Goal: Task Accomplishment & Management: Manage account settings

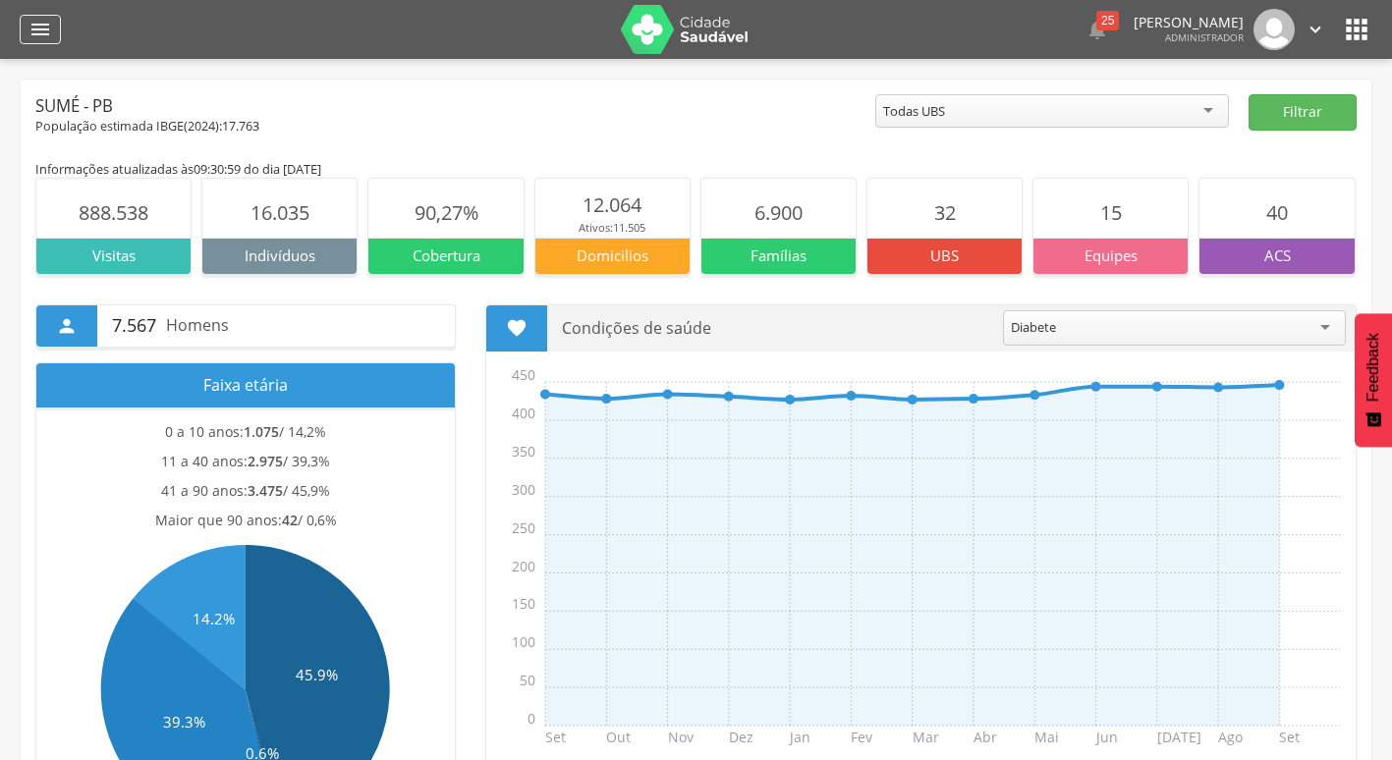
click at [40, 31] on icon "" at bounding box center [40, 30] width 24 height 24
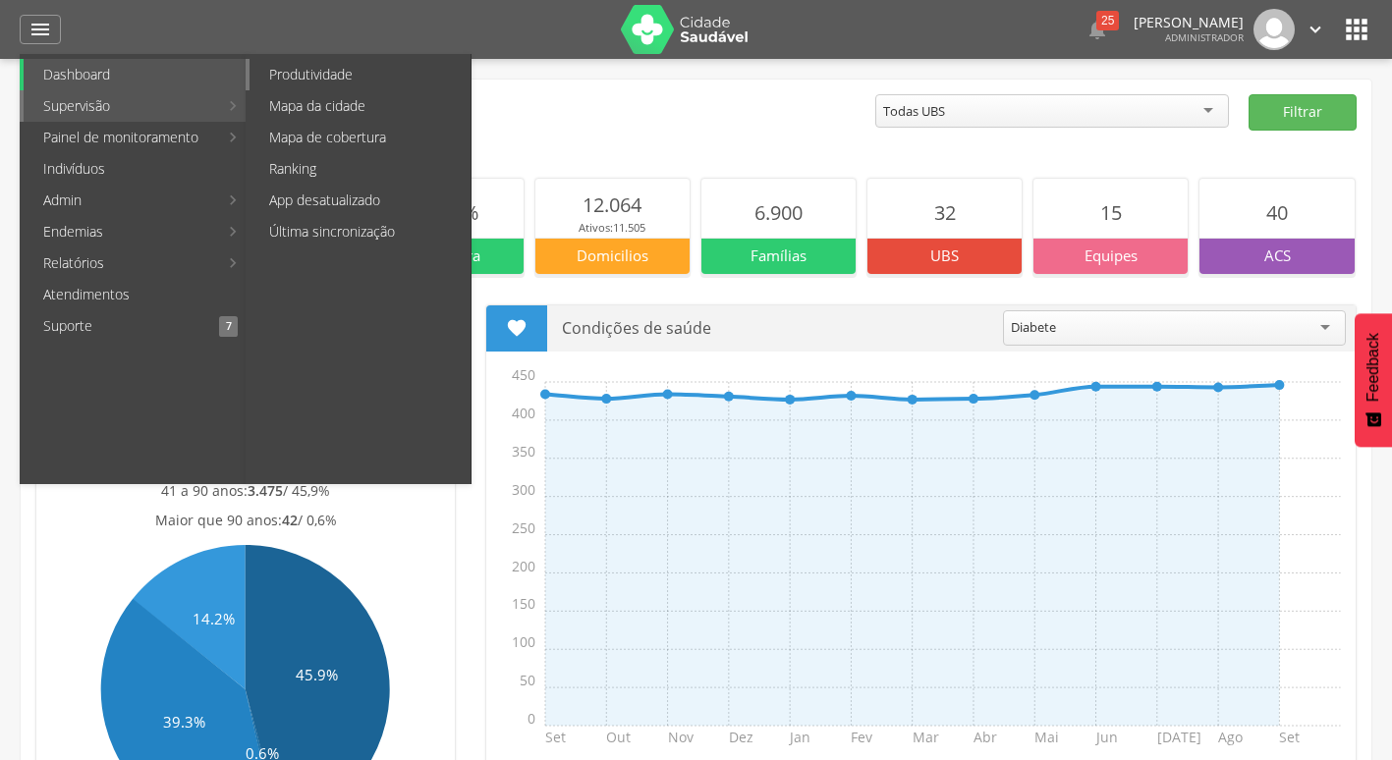
click at [336, 78] on link "Produtividade" at bounding box center [360, 74] width 221 height 31
type input "**********"
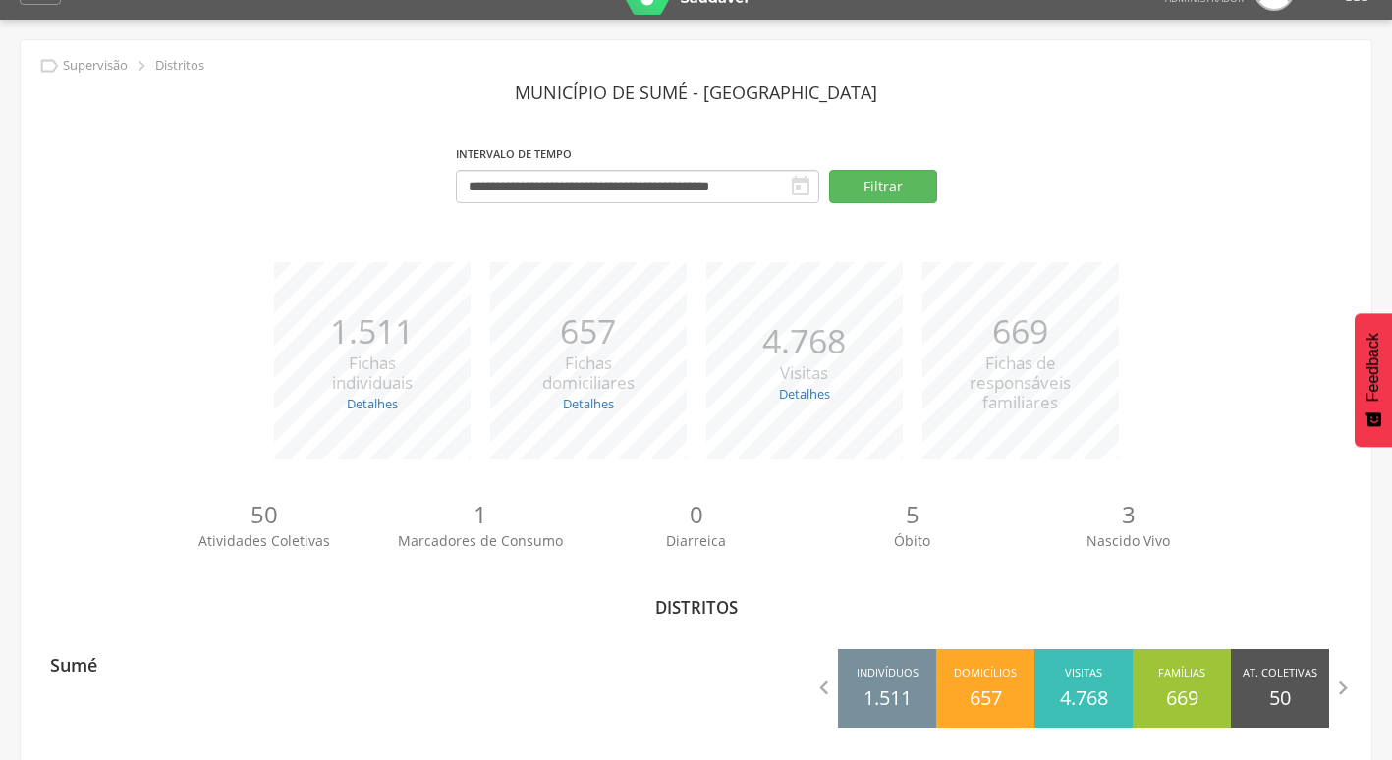
scroll to position [59, 0]
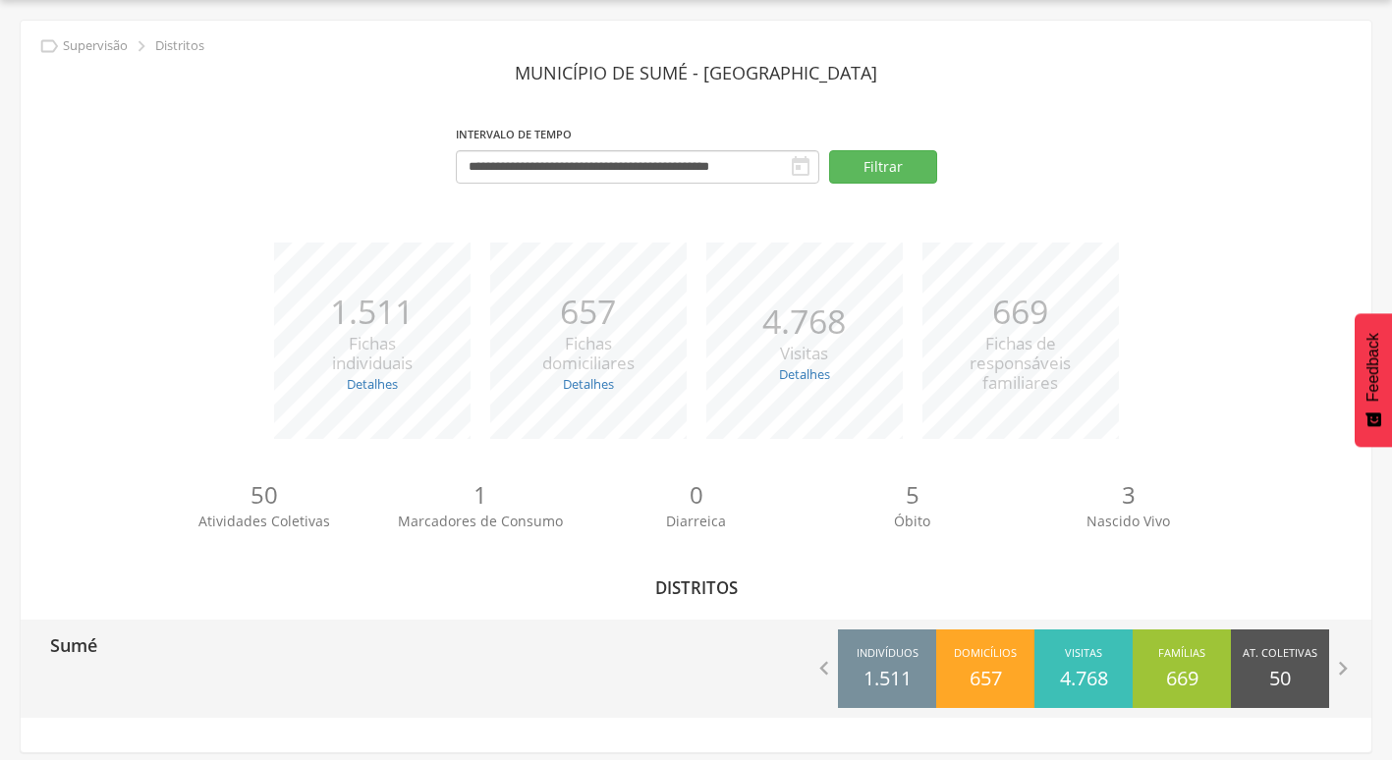
click at [174, 635] on div "Sumé" at bounding box center [359, 644] width 676 height 49
type input "**********"
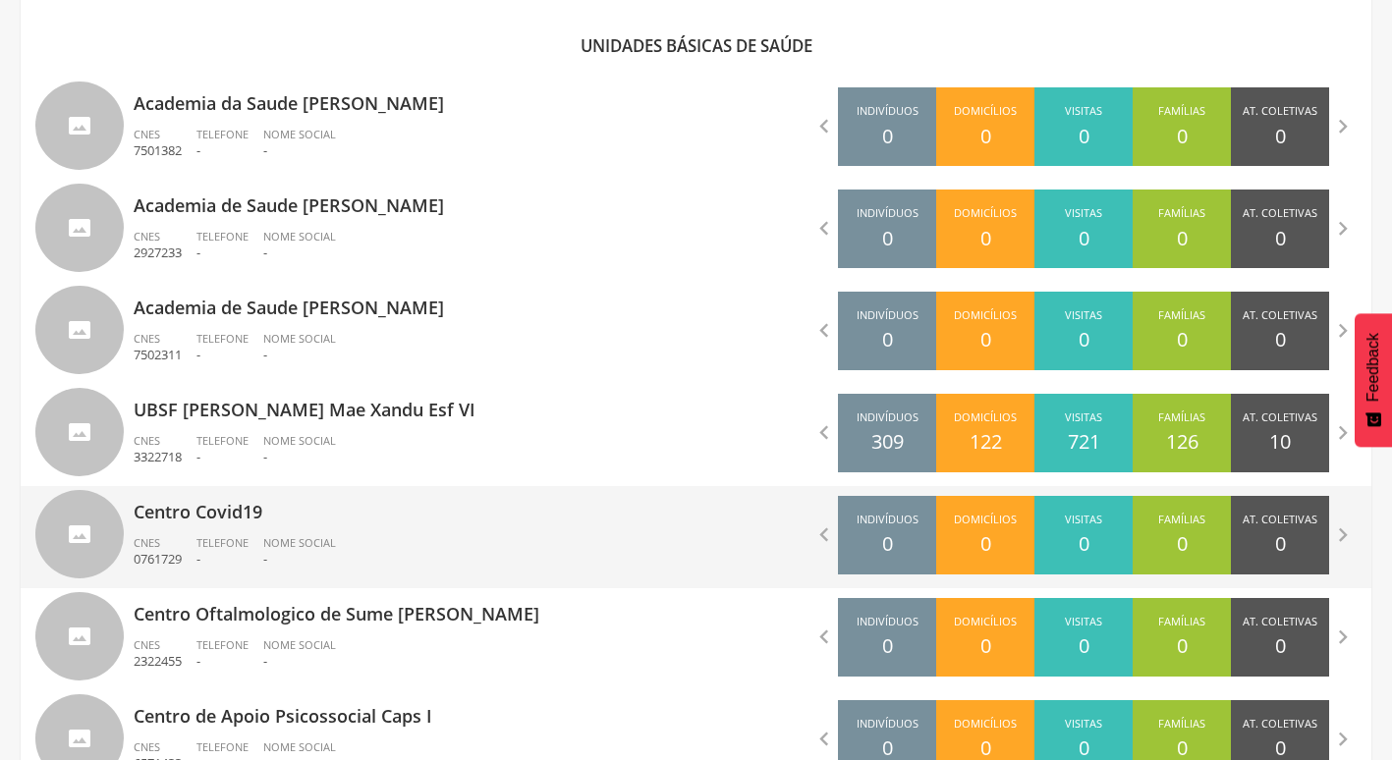
scroll to position [845, 0]
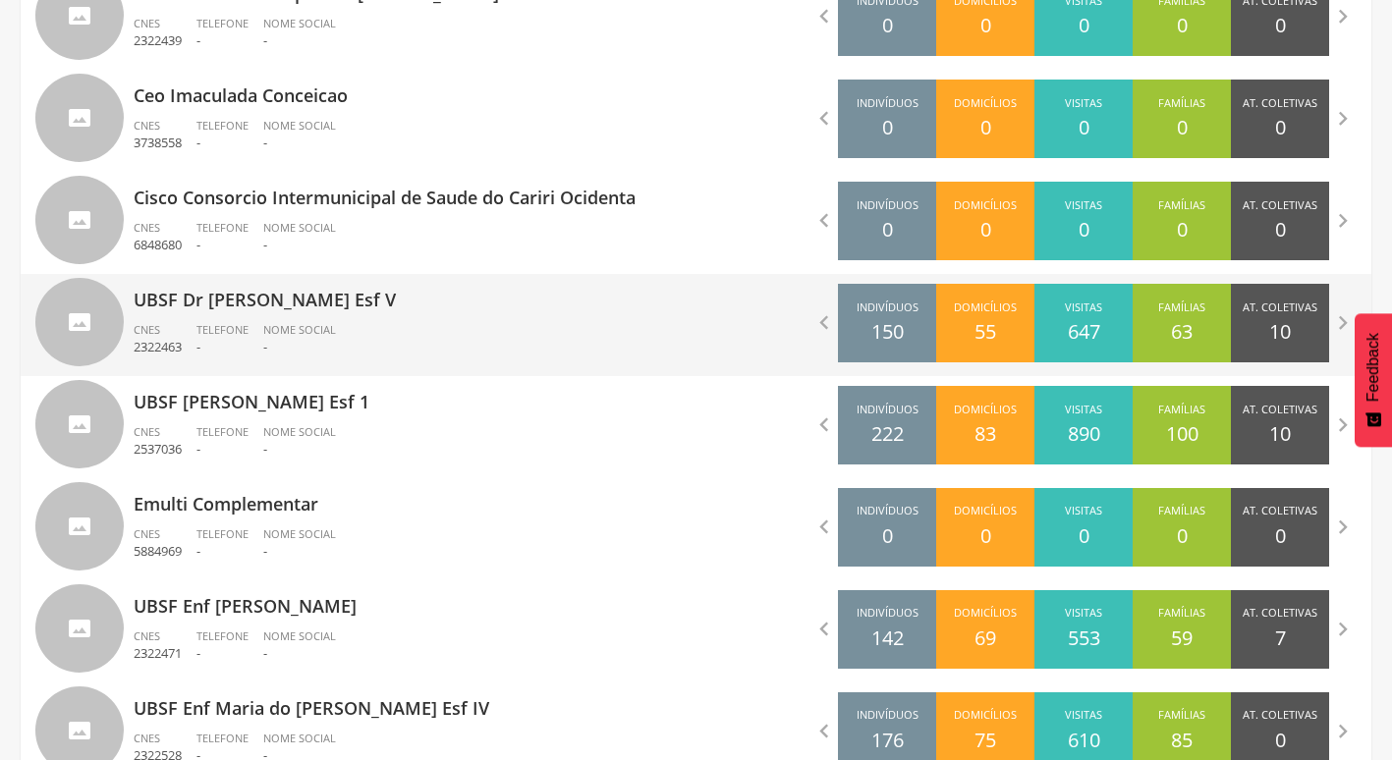
click at [300, 311] on p "UBSF Dr [PERSON_NAME] Esf V" at bounding box center [408, 293] width 548 height 39
type input "**********"
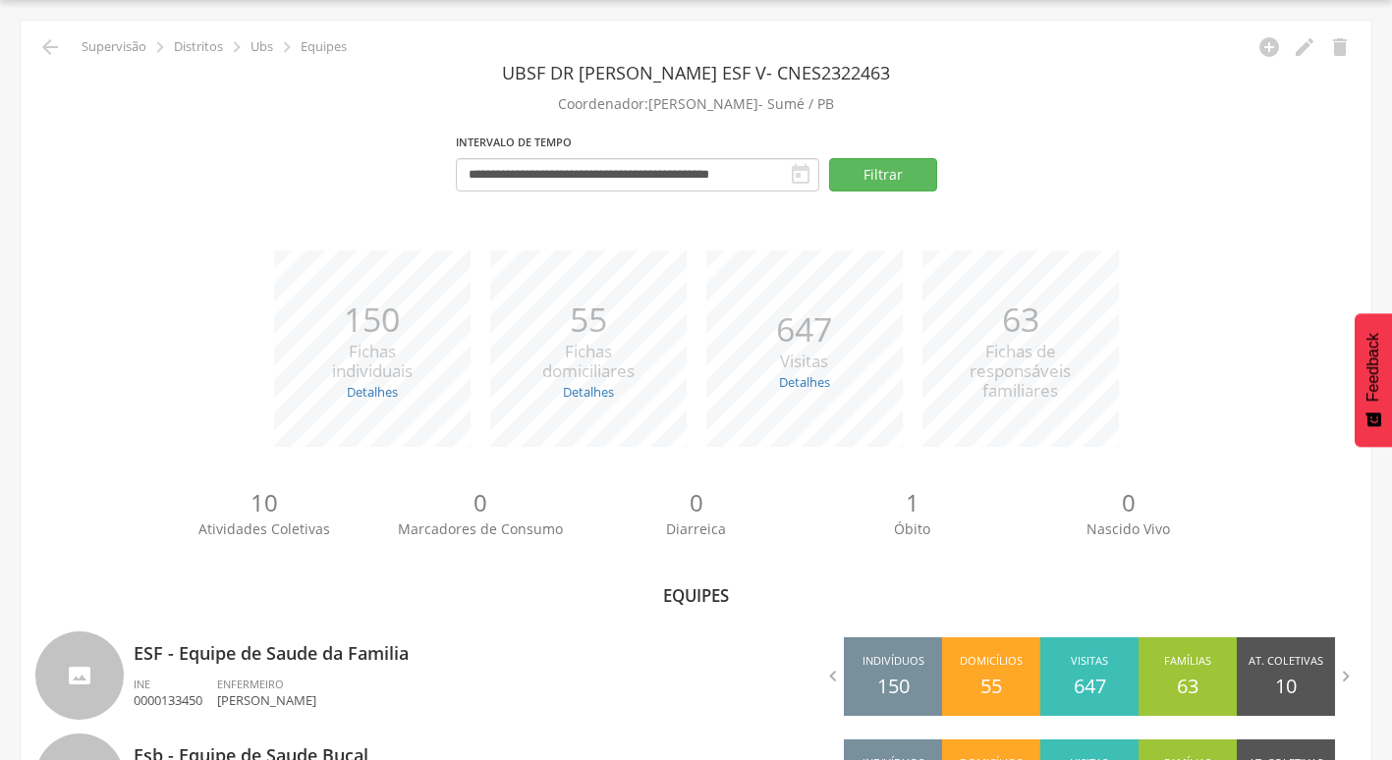
scroll to position [166, 0]
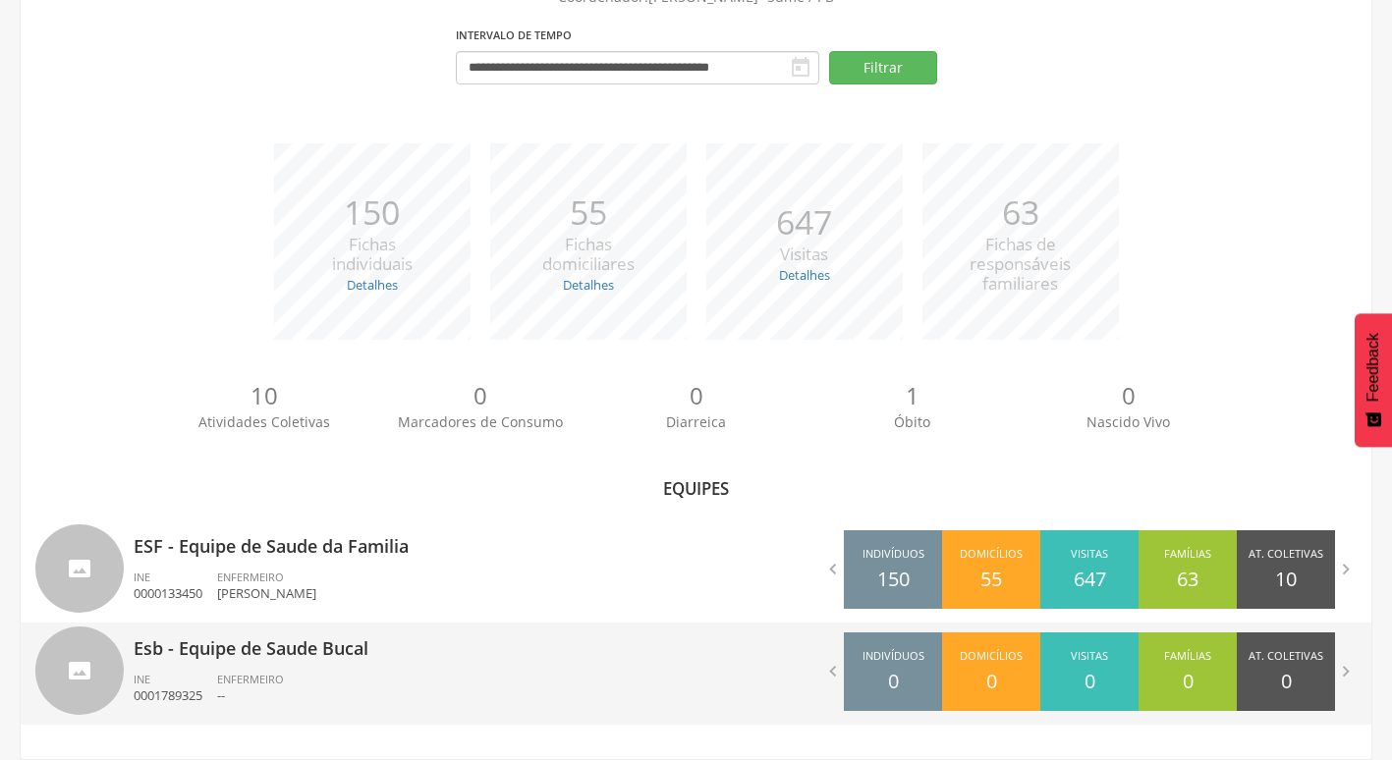
click at [278, 656] on p "Esb - Equipe de Saude Bucal" at bounding box center [408, 642] width 548 height 39
type input "**********"
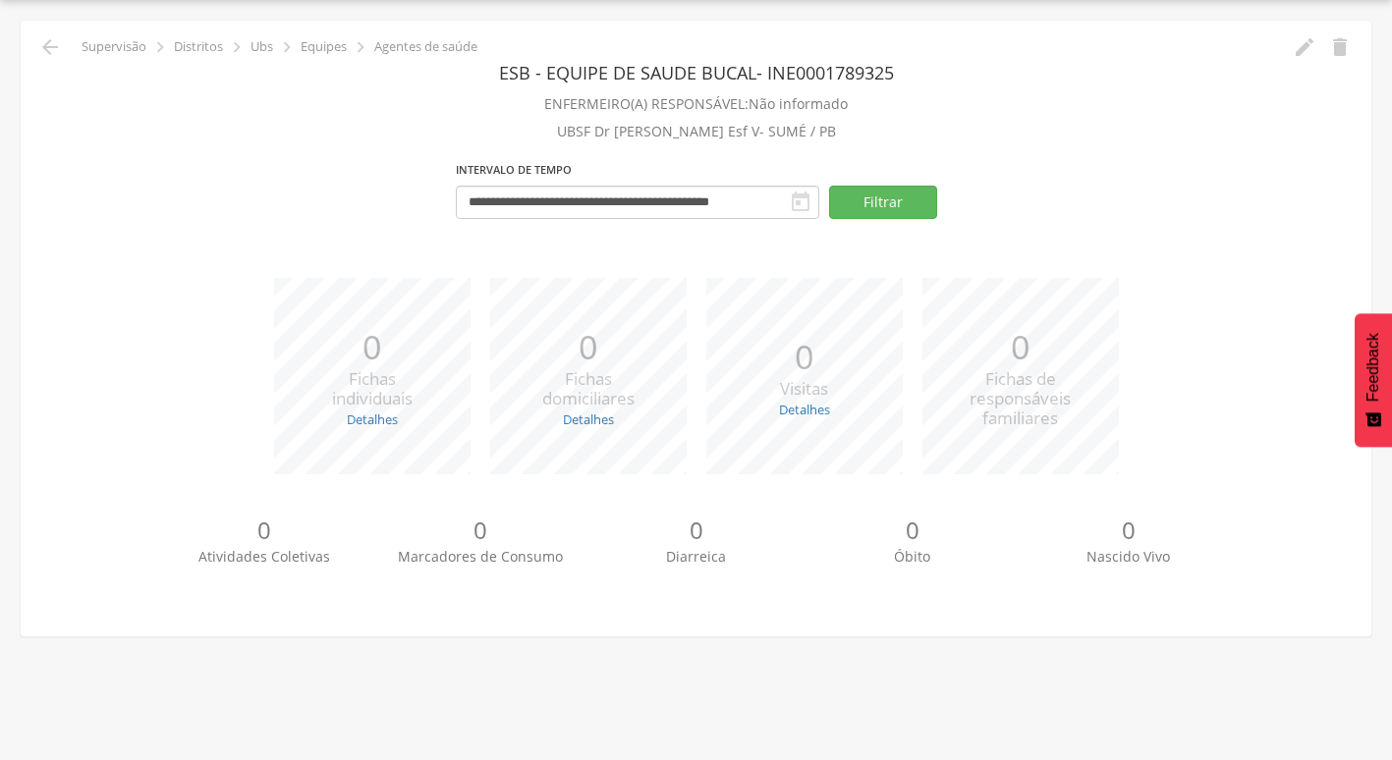
scroll to position [59, 0]
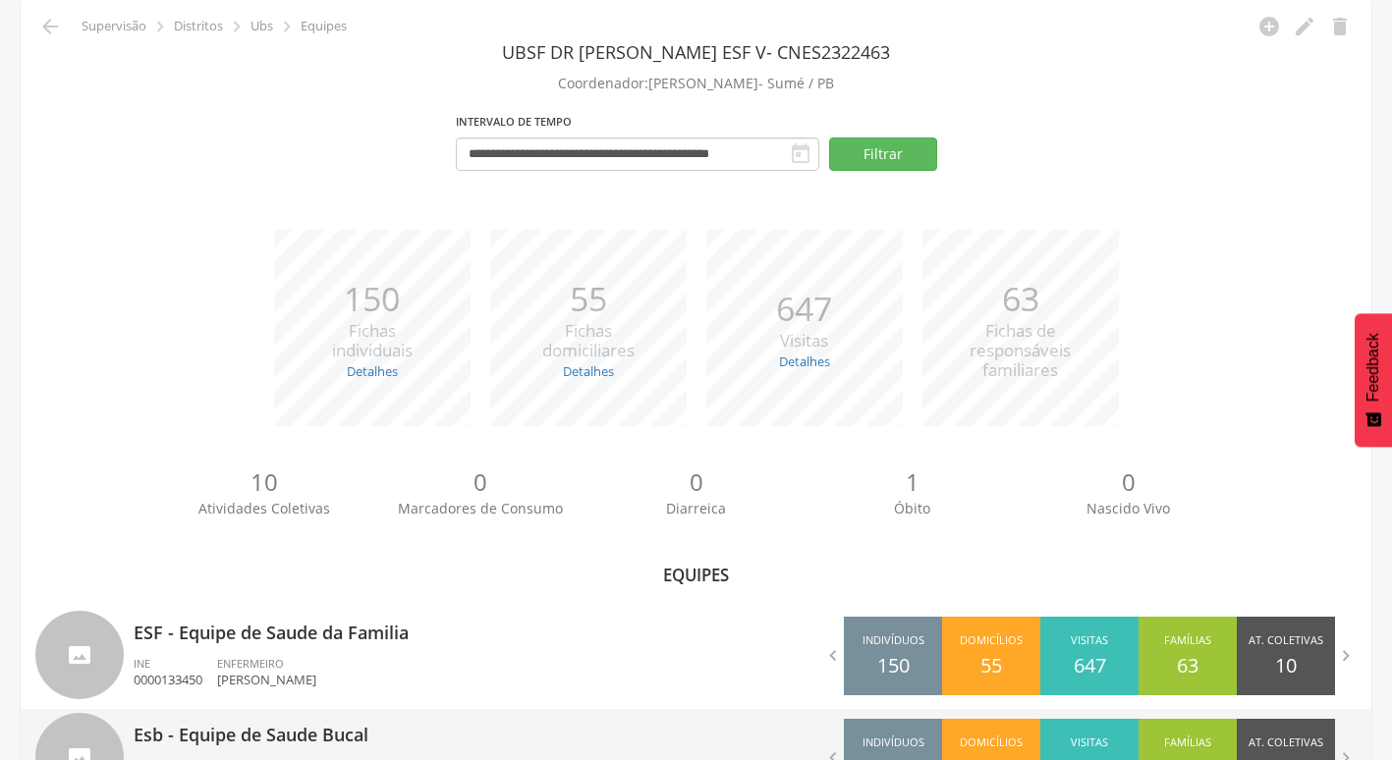
scroll to position [166, 0]
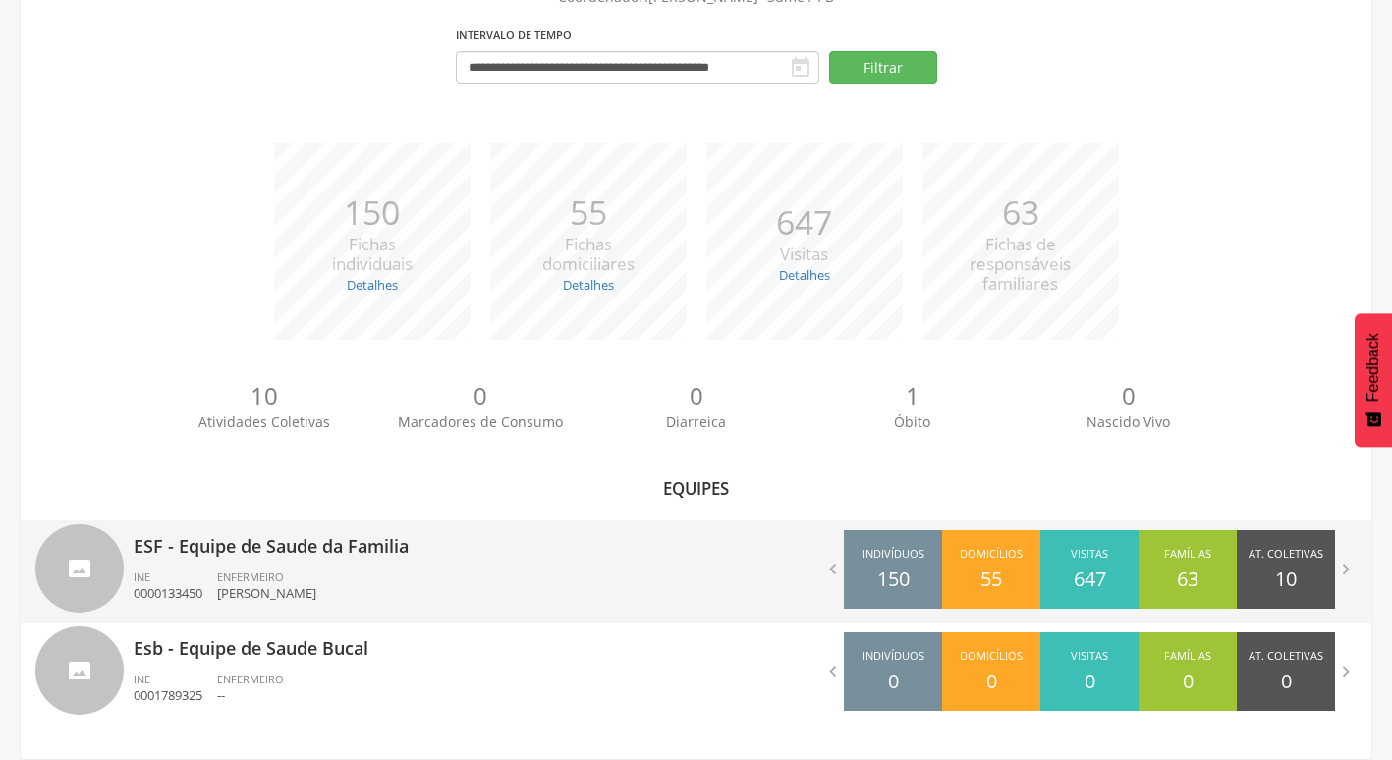
click at [277, 572] on span "ENFERMEIRO" at bounding box center [250, 577] width 67 height 15
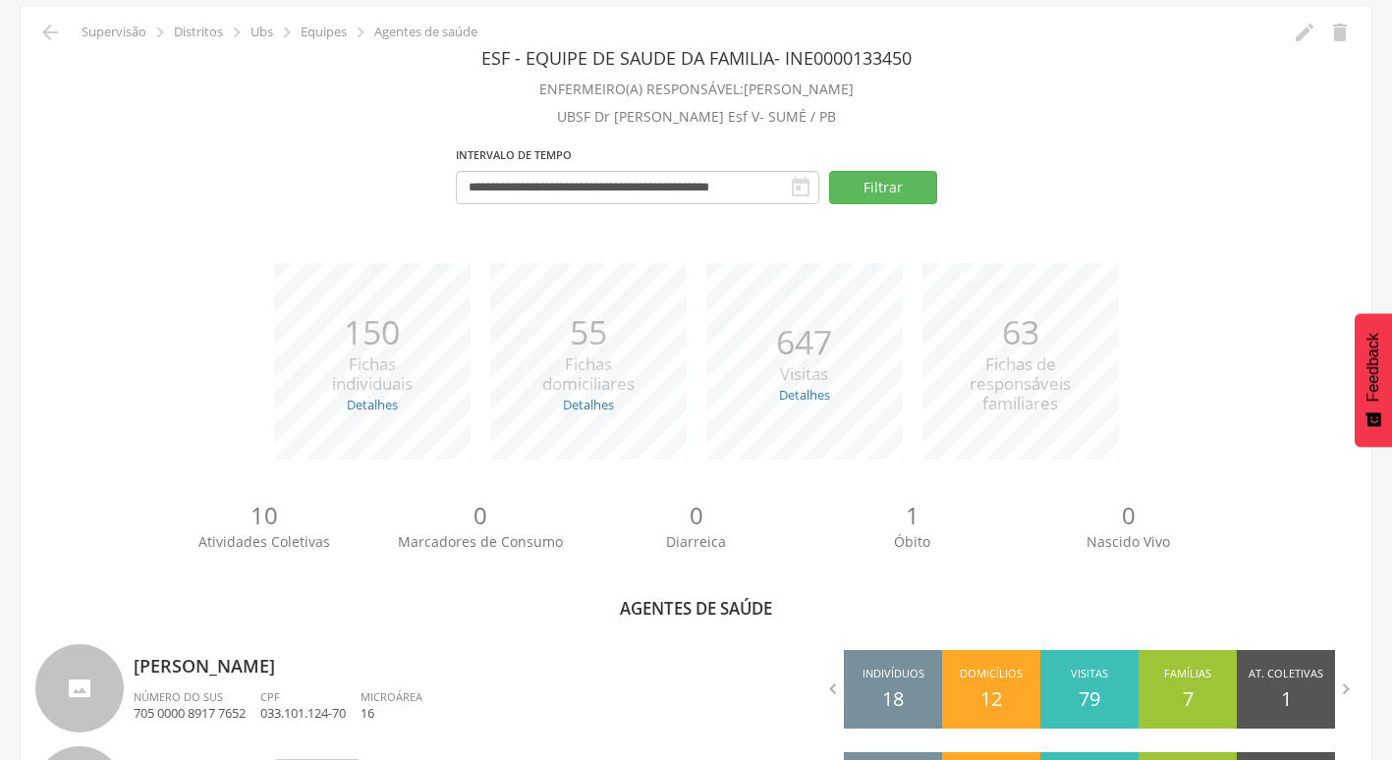
scroll to position [813, 0]
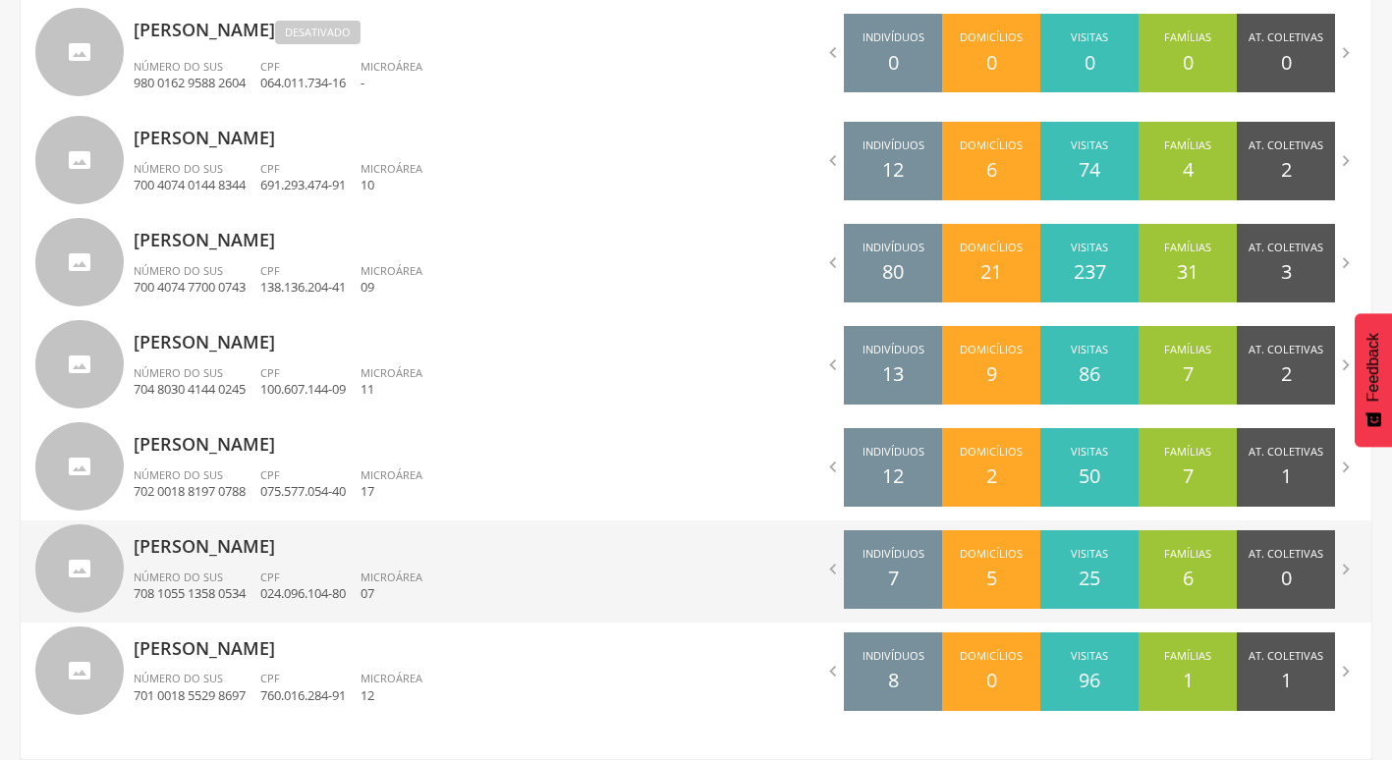
click at [250, 561] on div "[PERSON_NAME] Número do SUS 708 1055 1358 0534 CPF 024.096.104-80 Microárea 07" at bounding box center [408, 572] width 548 height 102
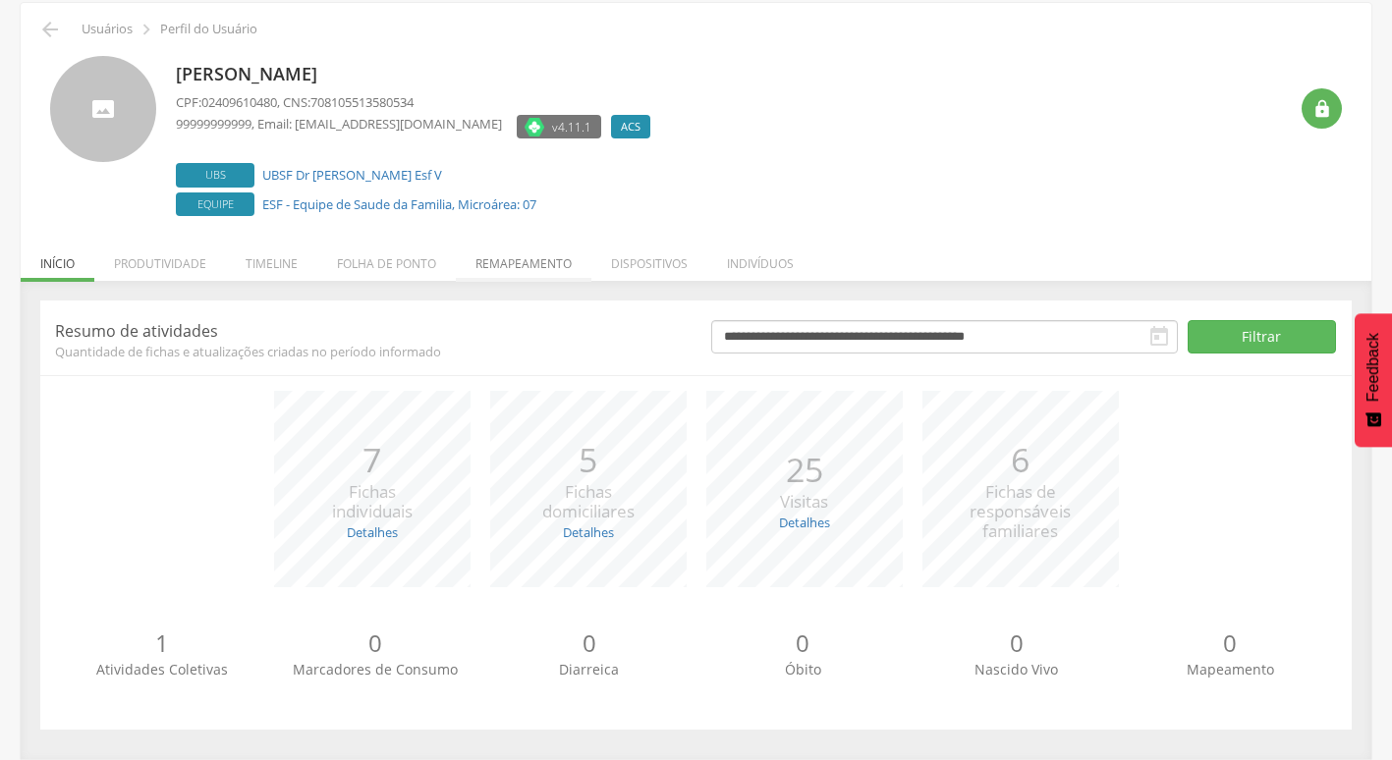
click at [483, 265] on li "Remapeamento" at bounding box center [524, 259] width 136 height 46
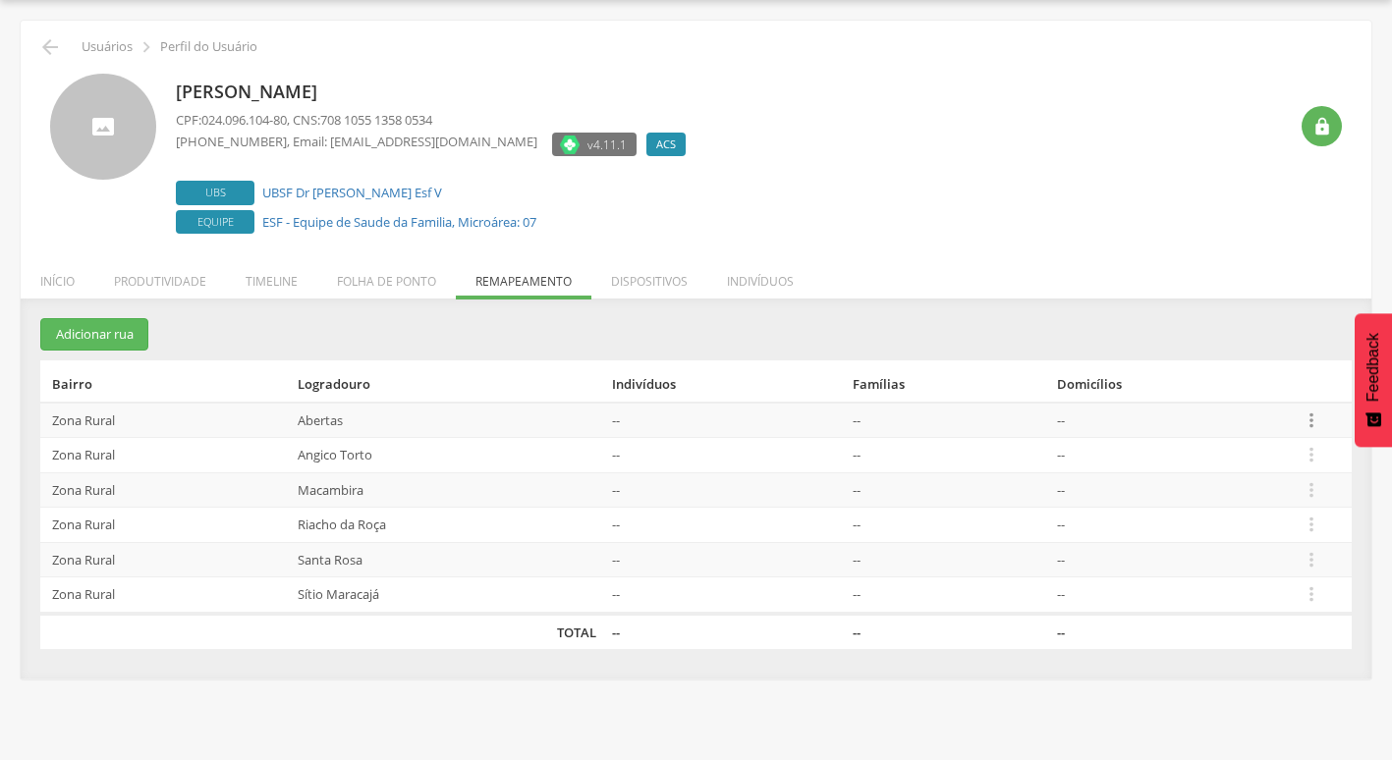
click at [1311, 420] on icon "" at bounding box center [1312, 421] width 22 height 22
click at [1246, 341] on link "Desalocar famílias" at bounding box center [1243, 342] width 155 height 25
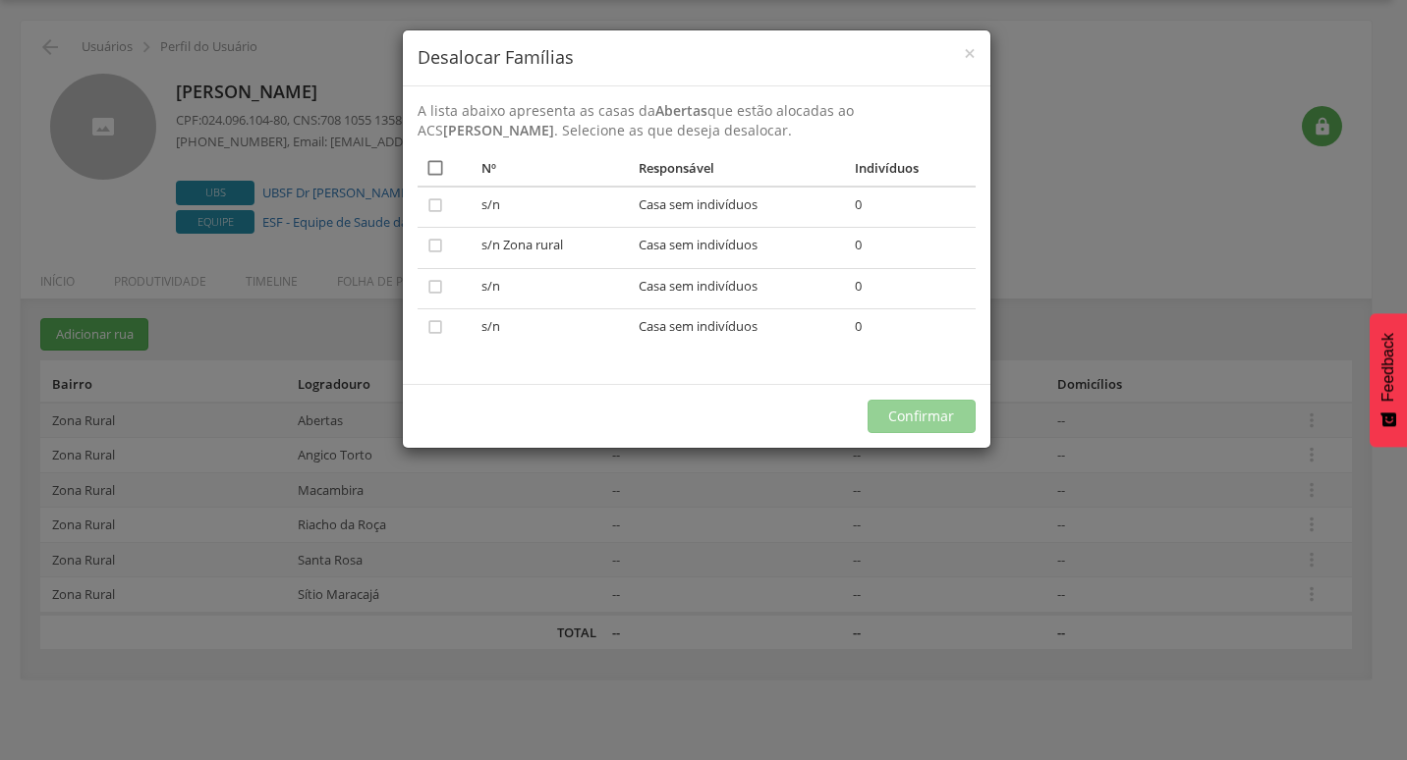
click at [426, 160] on icon "" at bounding box center [435, 168] width 20 height 20
click at [902, 412] on button "Confirmar" at bounding box center [922, 416] width 108 height 33
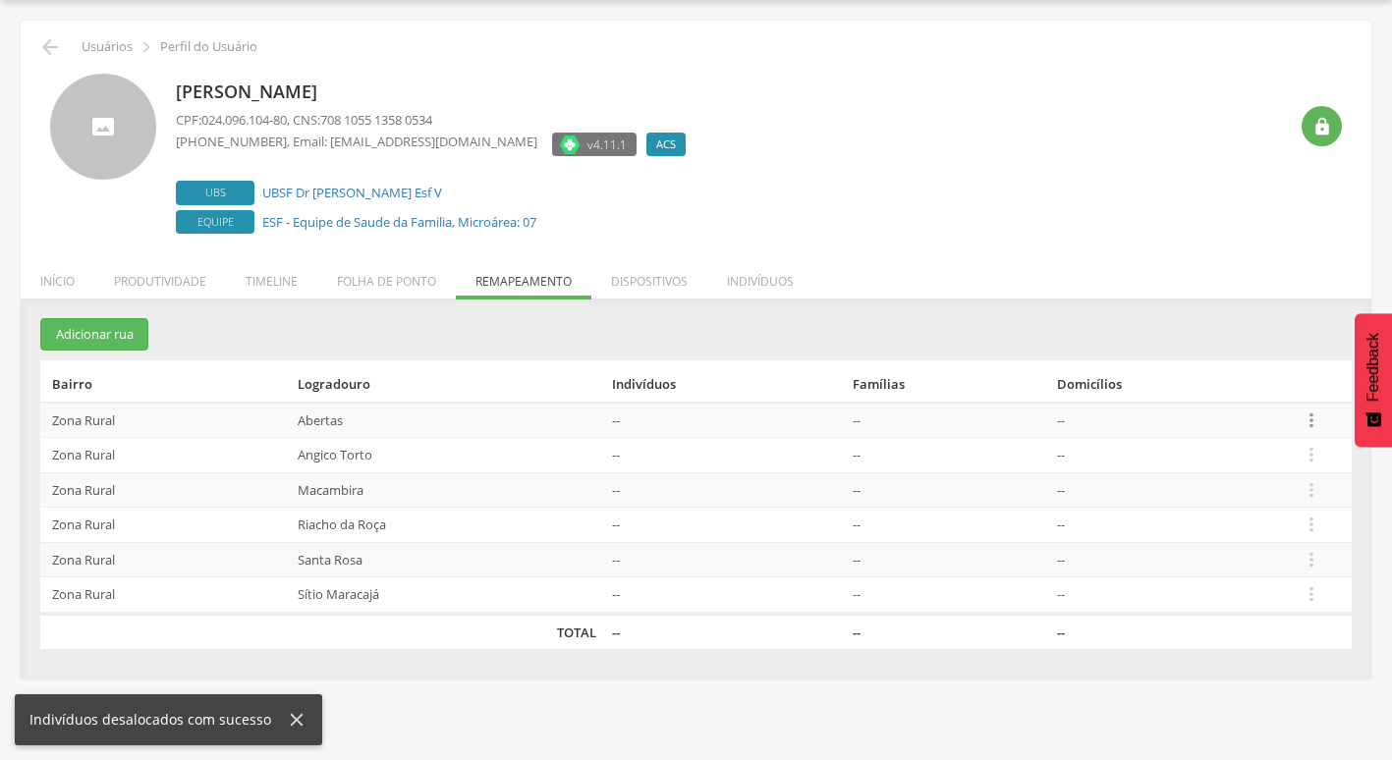
click at [1317, 421] on icon "" at bounding box center [1312, 421] width 22 height 22
click at [1229, 390] on link "Desvincular ACS" at bounding box center [1243, 389] width 155 height 25
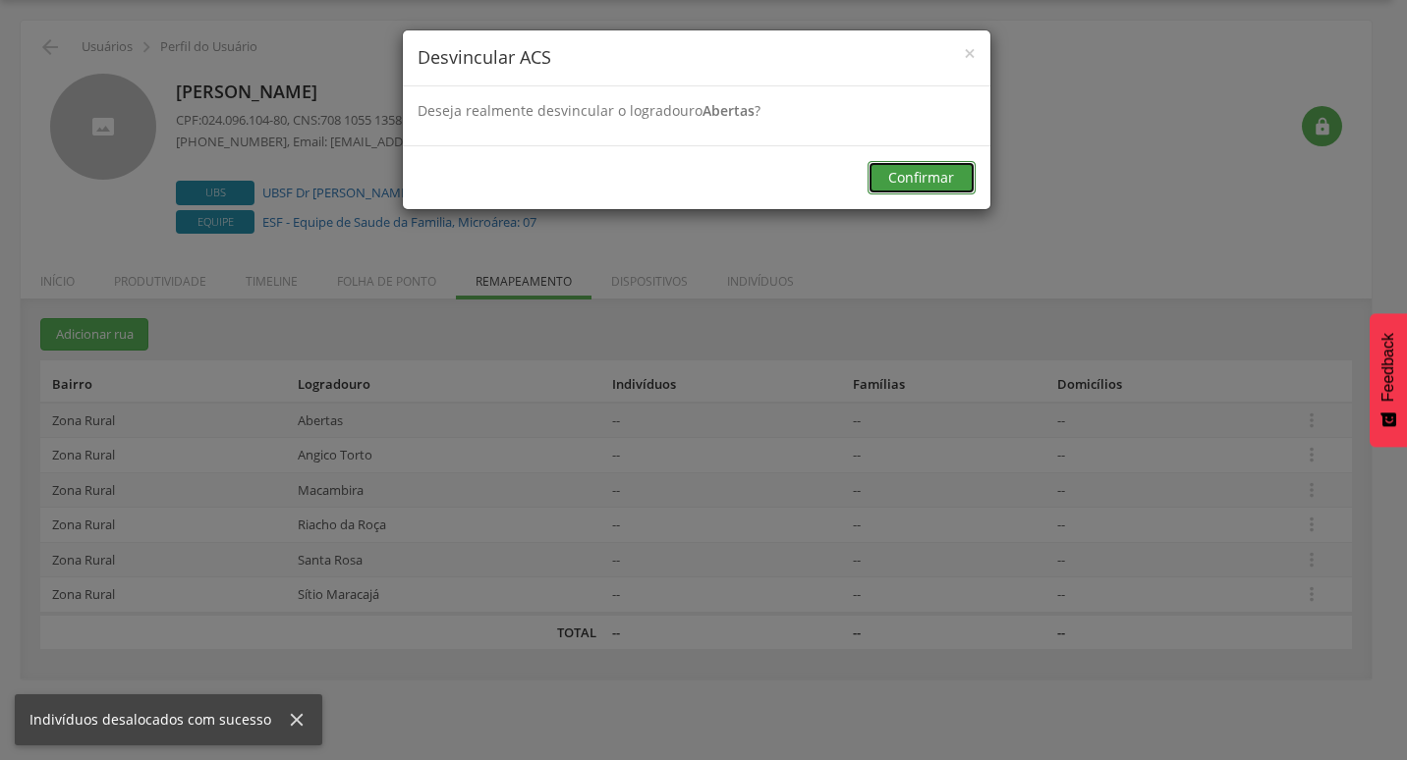
click at [918, 178] on button "Confirmar" at bounding box center [922, 177] width 108 height 33
